Goal: Task Accomplishment & Management: Use online tool/utility

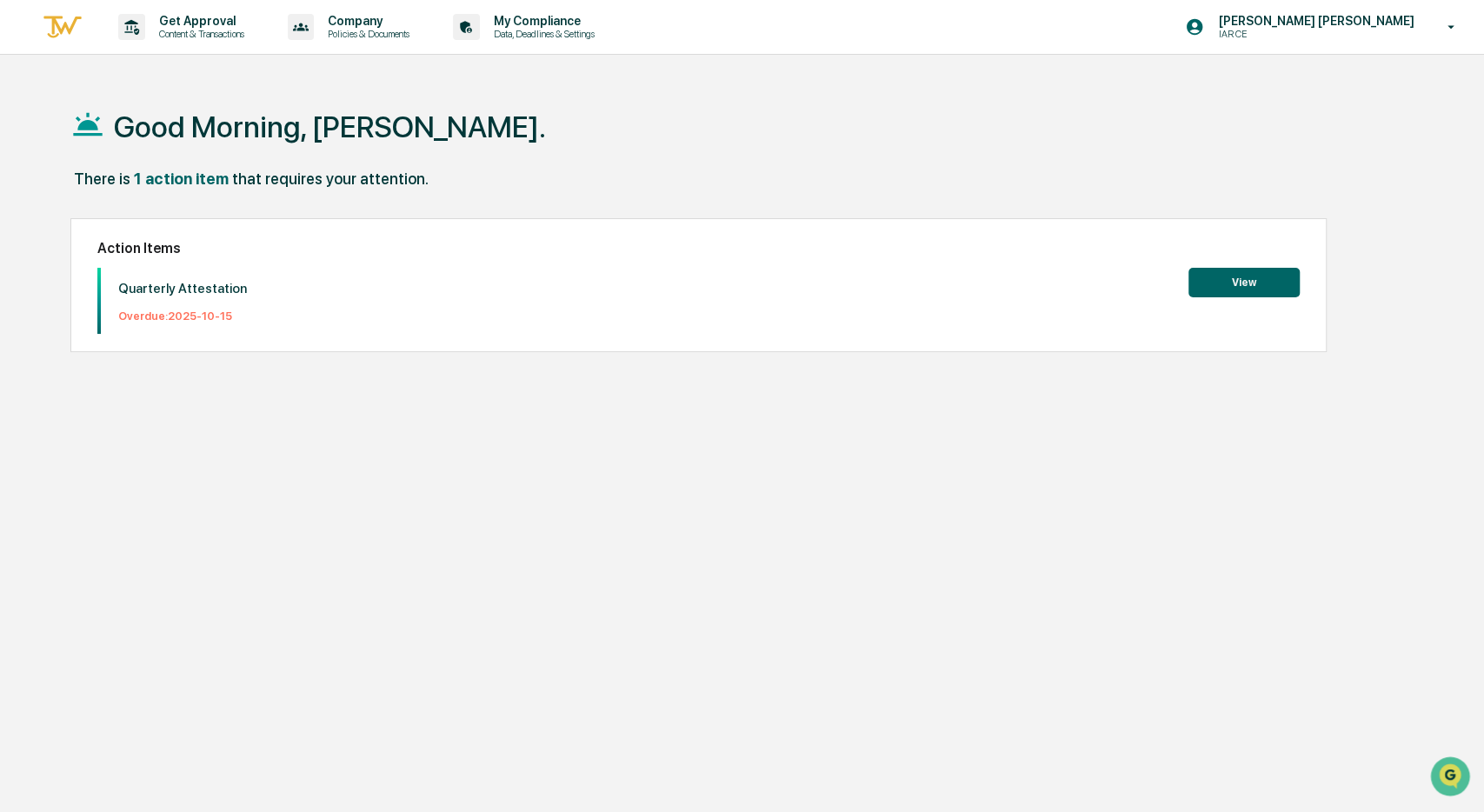
click at [1241, 286] on button "View" at bounding box center [1244, 282] width 111 height 30
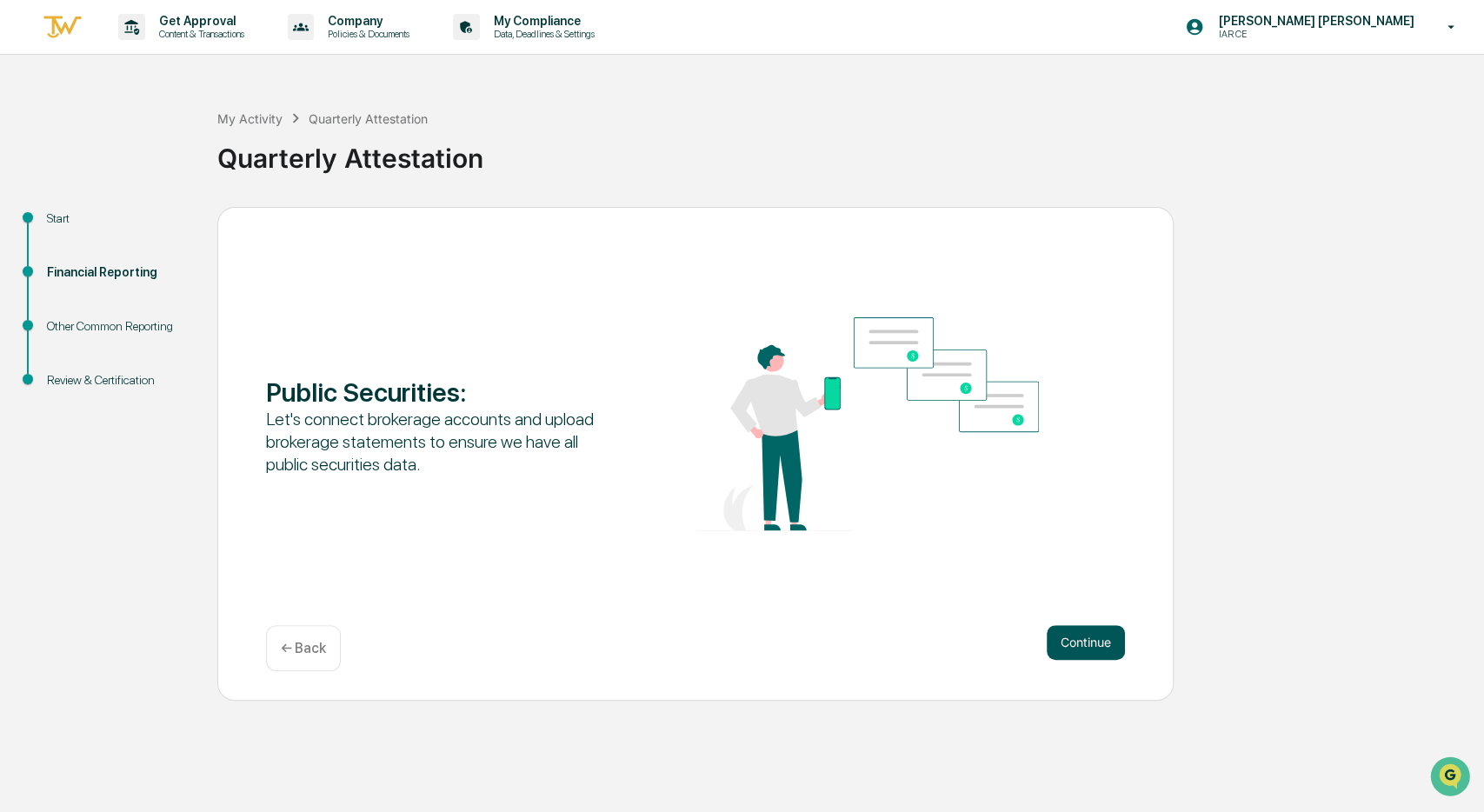
click at [1078, 653] on button "Continue" at bounding box center [1086, 642] width 78 height 35
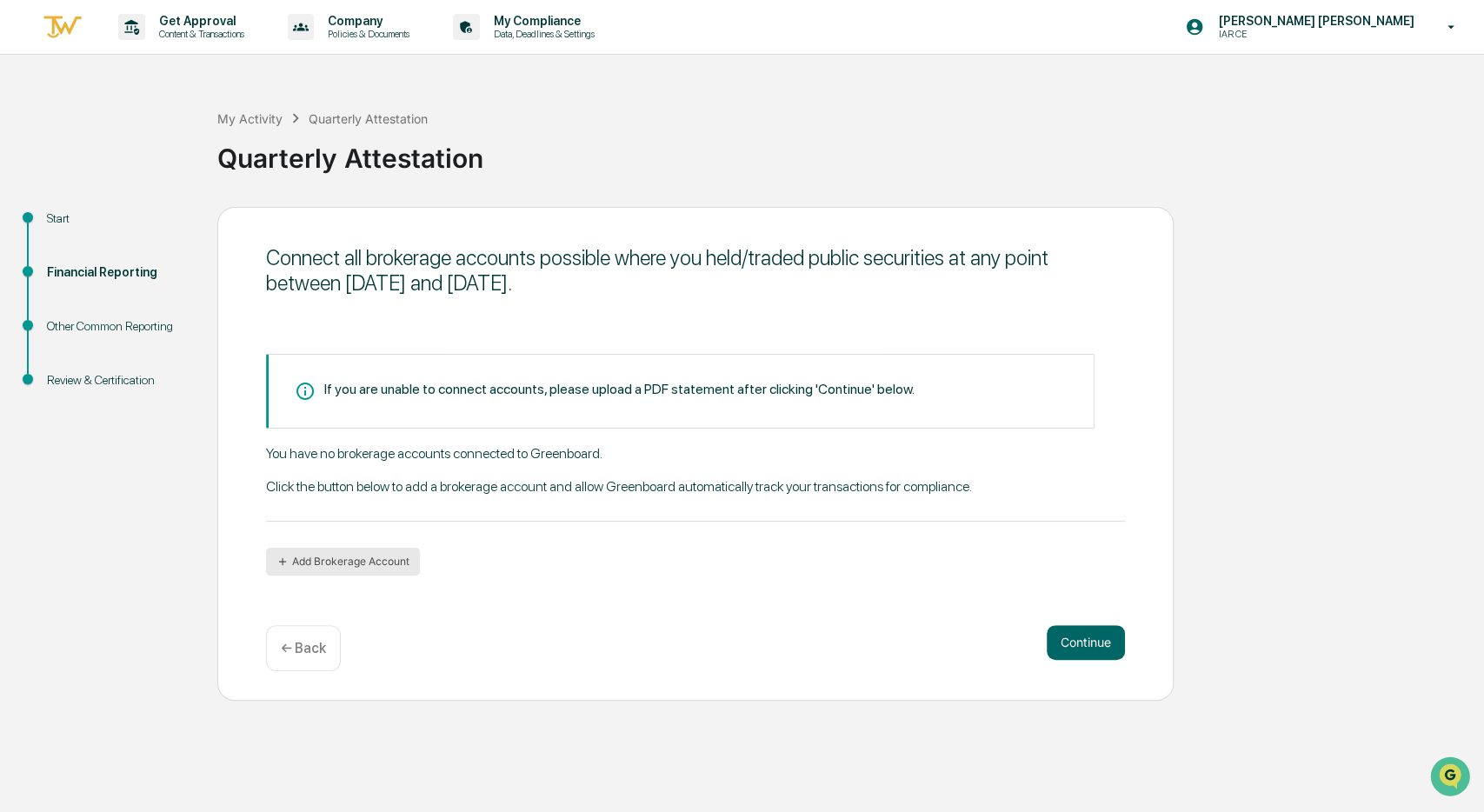
click at [290, 555] on button "Add Brokerage Account" at bounding box center [343, 561] width 154 height 28
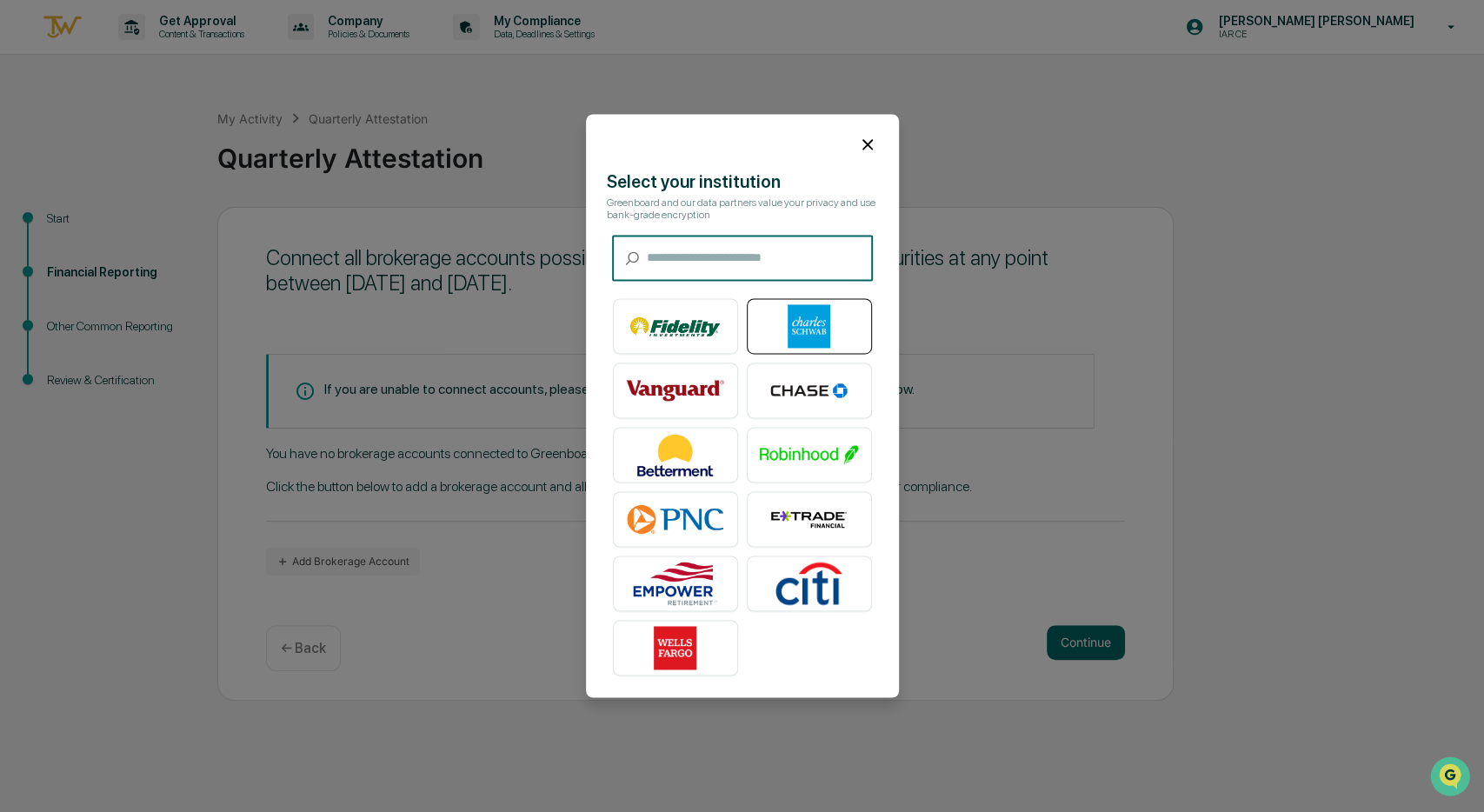
click at [810, 327] on img at bounding box center [809, 327] width 99 height 44
click at [870, 143] on icon at bounding box center [867, 144] width 19 height 19
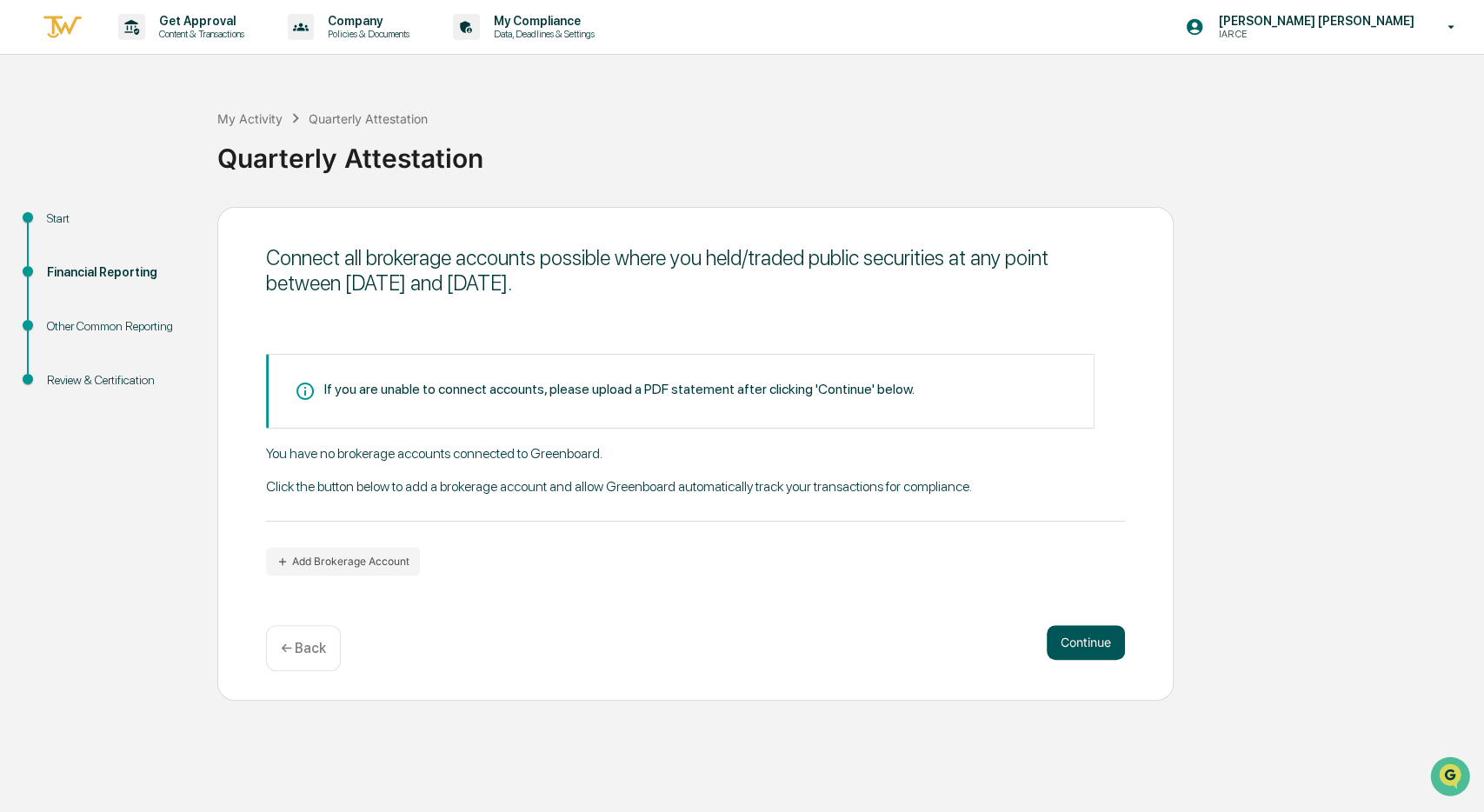
click at [1079, 655] on button "Continue" at bounding box center [1086, 642] width 78 height 35
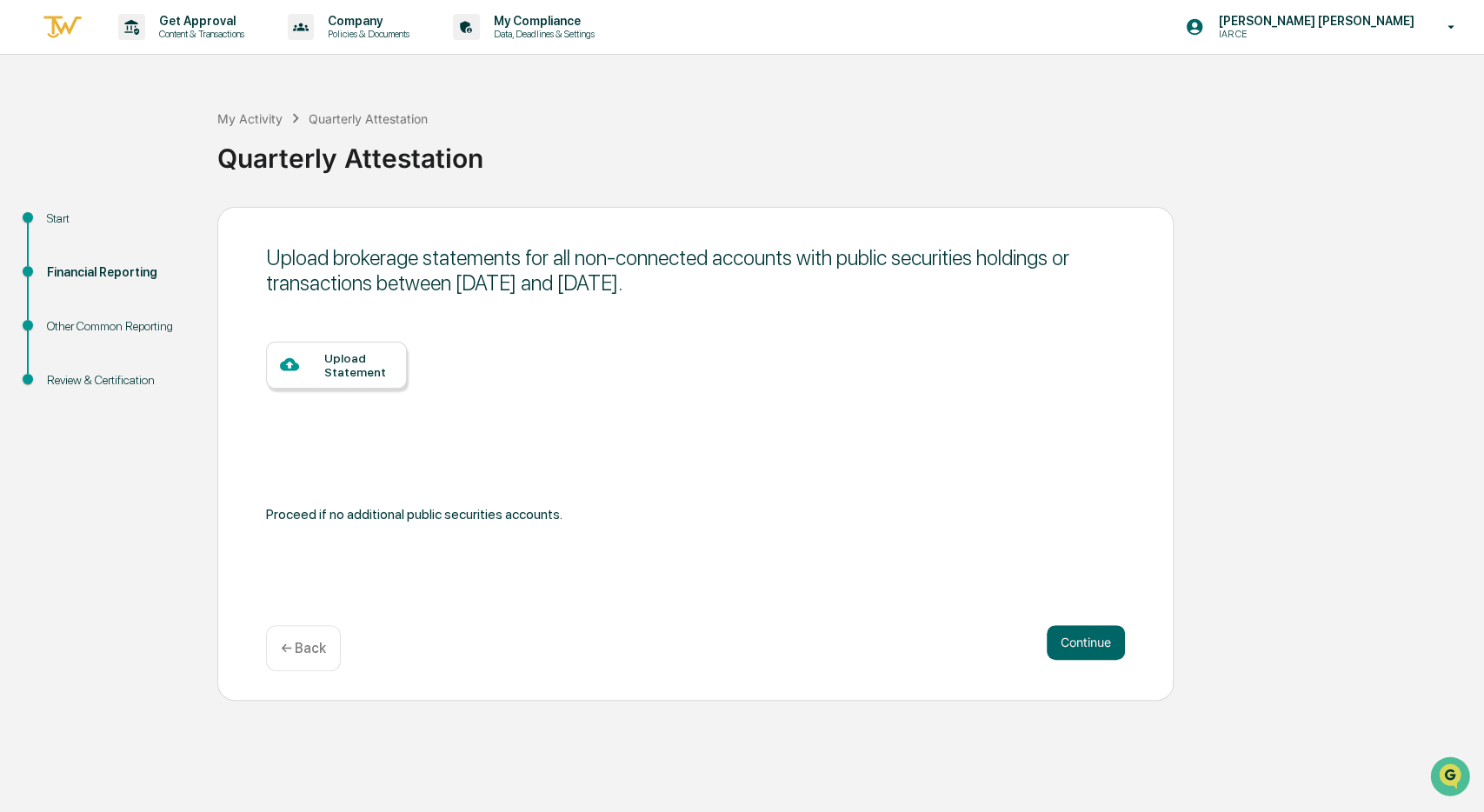
click at [128, 325] on div "Other Common Reporting" at bounding box center [118, 326] width 143 height 18
click at [1097, 644] on button "Continue" at bounding box center [1086, 642] width 78 height 35
